Goal: Task Accomplishment & Management: Use online tool/utility

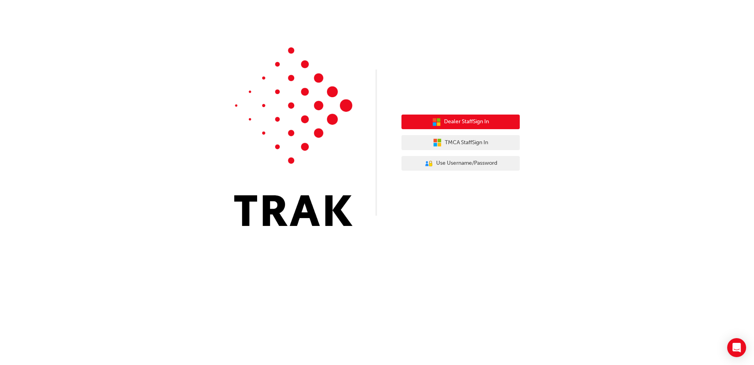
click at [474, 121] on span "Dealer Staff Sign In" at bounding box center [466, 121] width 45 height 9
drag, startPoint x: 455, startPoint y: 115, endPoint x: 522, endPoint y: 93, distance: 70.6
click at [457, 113] on div "Dealer Staff Sign In TMCA Staff Sign In User Authentication Icon - Blue Person,…" at bounding box center [461, 142] width 118 height 68
click at [466, 121] on span "Dealer Staff Sign In" at bounding box center [466, 121] width 45 height 9
click at [469, 125] on span "Dealer Staff Sign In" at bounding box center [466, 121] width 45 height 9
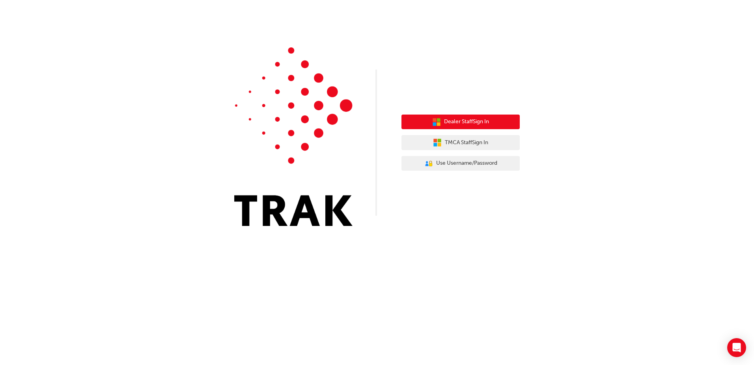
click at [454, 124] on span "Dealer Staff Sign In" at bounding box center [466, 121] width 45 height 9
click at [447, 125] on span "Dealer Staff Sign In" at bounding box center [466, 121] width 45 height 9
click at [469, 120] on span "Dealer Staff Sign In" at bounding box center [466, 121] width 45 height 9
click at [482, 117] on button "Dealer Staff Sign In" at bounding box center [461, 121] width 118 height 15
click at [442, 118] on button "Dealer Staff Sign In" at bounding box center [461, 121] width 118 height 15
